Goal: Check status: Check status

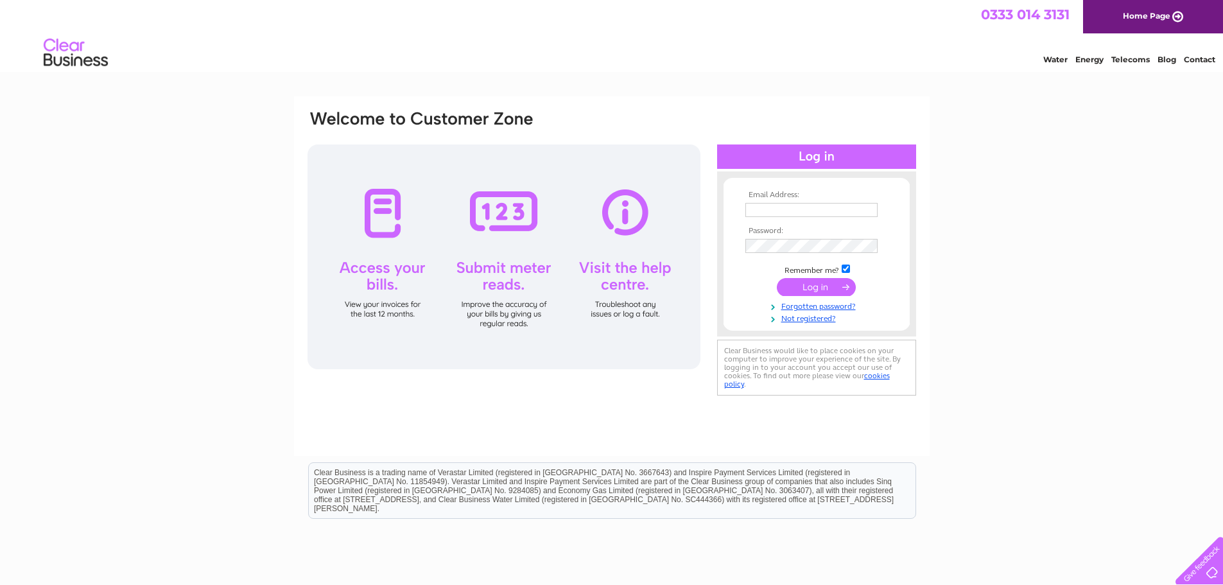
type input "[EMAIL_ADDRESS][DOMAIN_NAME]"
click at [801, 291] on input "submit" at bounding box center [816, 287] width 79 height 18
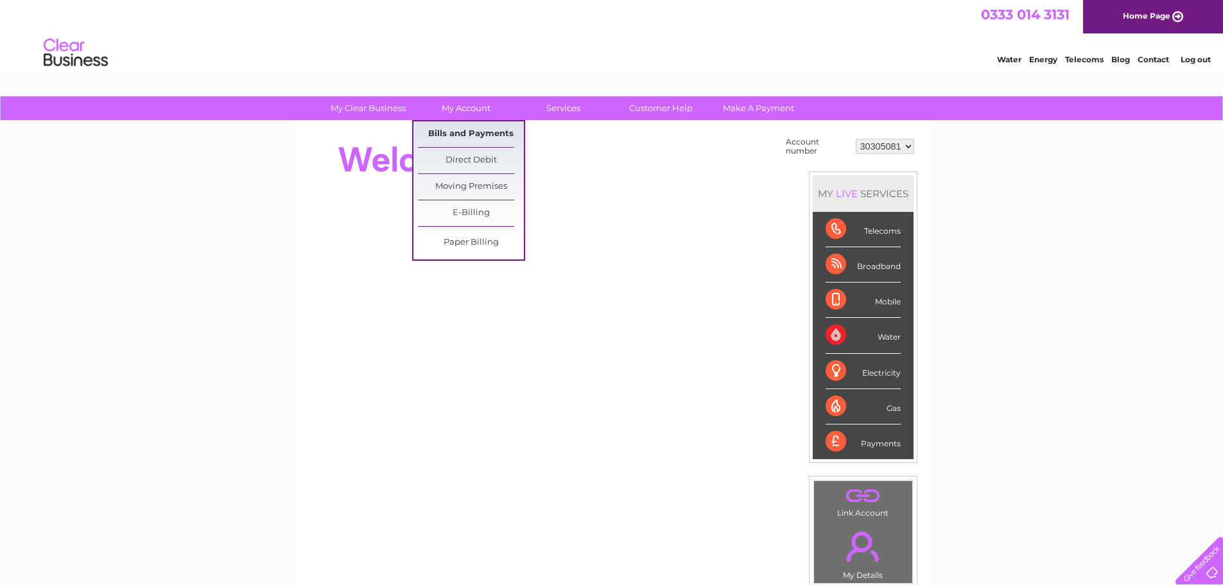
click at [454, 134] on link "Bills and Payments" at bounding box center [471, 134] width 106 height 26
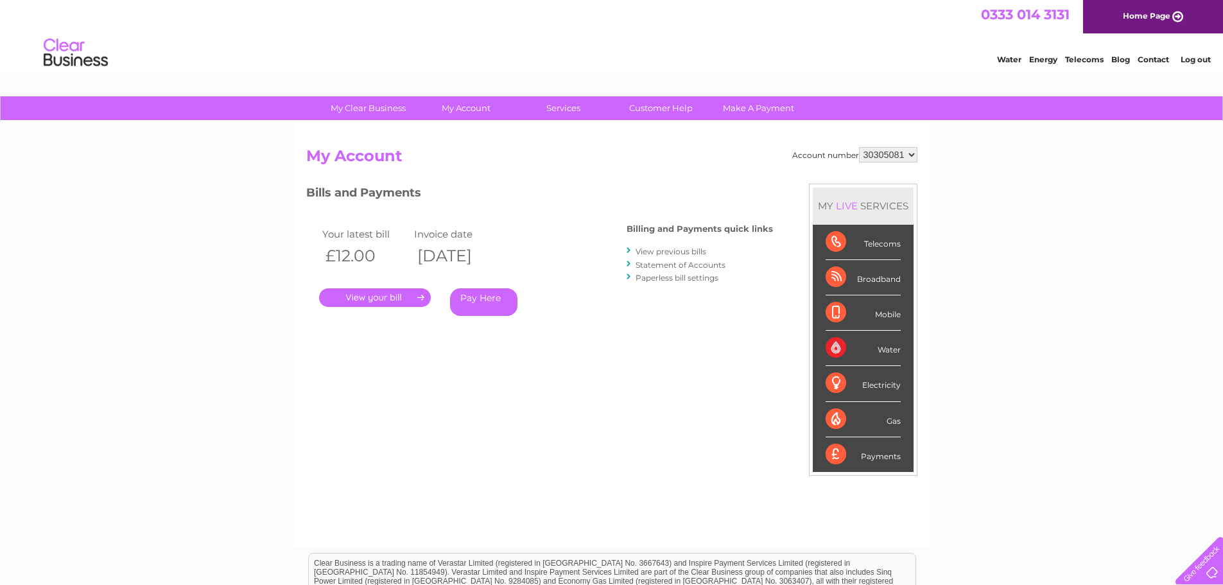
click at [367, 302] on link "." at bounding box center [375, 297] width 112 height 19
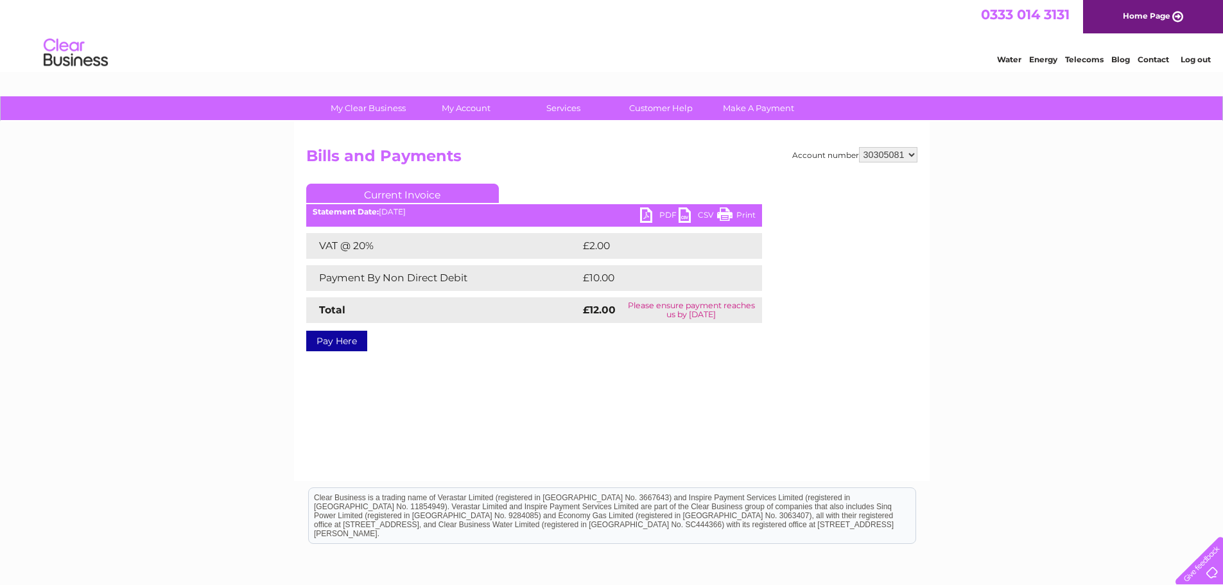
click at [660, 214] on link "PDF" at bounding box center [659, 216] width 39 height 19
